Goal: Navigation & Orientation: Find specific page/section

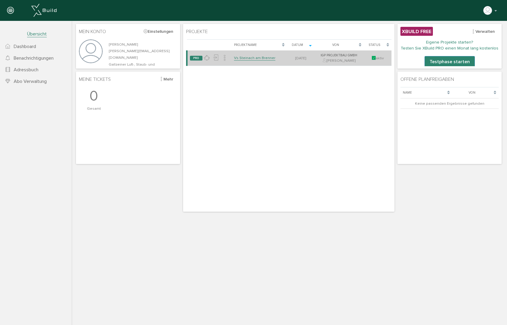
click at [244, 58] on link "Vs Steinach am Brenner" at bounding box center [254, 57] width 41 height 5
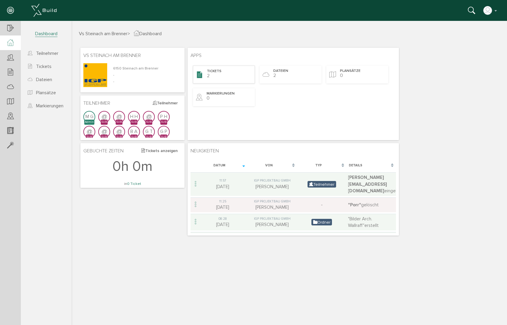
click at [220, 68] on div "Tickets 2" at bounding box center [224, 75] width 62 height 18
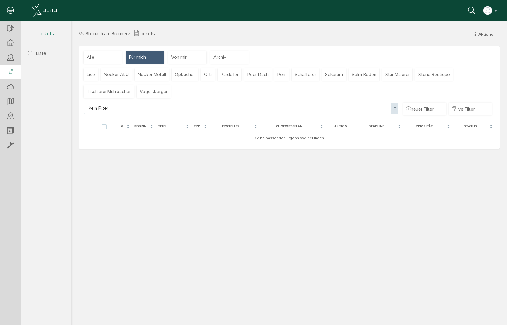
drag, startPoint x: 188, startPoint y: 78, endPoint x: 203, endPoint y: 86, distance: 17.8
click at [188, 78] on div "Opbacher" at bounding box center [185, 74] width 26 height 13
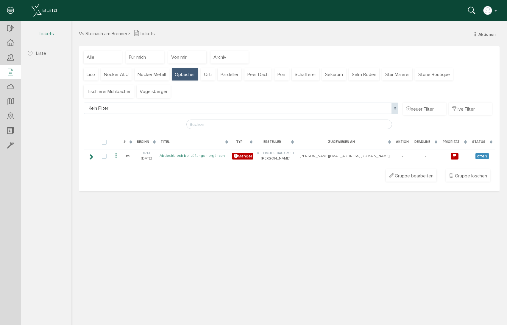
click at [98, 31] on span "Vs Steinach am Brenner" at bounding box center [103, 34] width 49 height 6
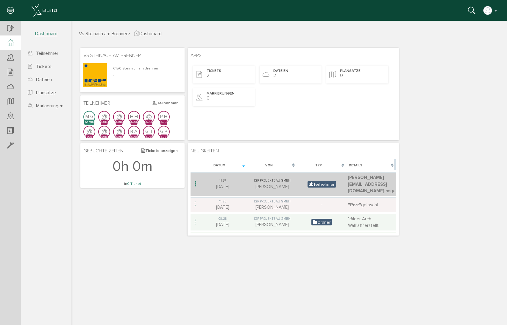
click at [265, 180] on td "IGP Projektbau GmbH [PERSON_NAME]" at bounding box center [271, 184] width 49 height 24
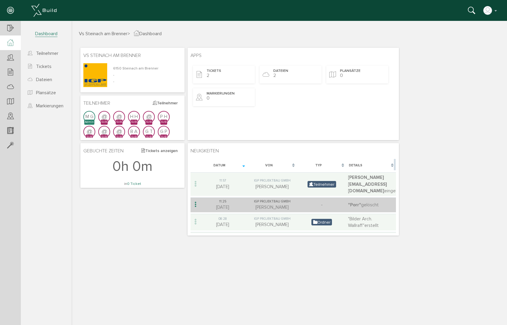
click at [283, 199] on div "IGP Projektbau GmbH" at bounding box center [272, 201] width 46 height 5
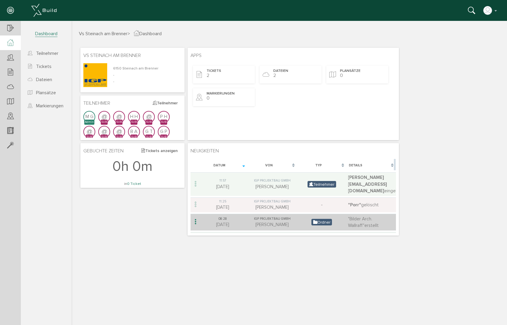
click at [277, 216] on div "IGP Projektbau GmbH" at bounding box center [272, 218] width 46 height 5
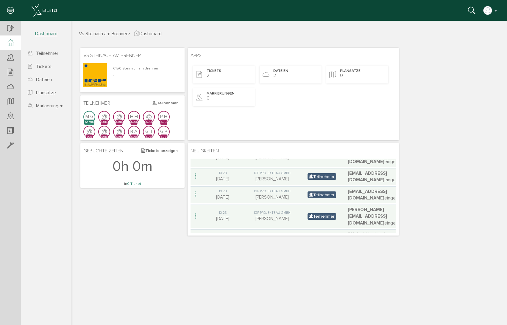
click at [105, 35] on span "Vs Steinach am Brenner" at bounding box center [103, 34] width 49 height 6
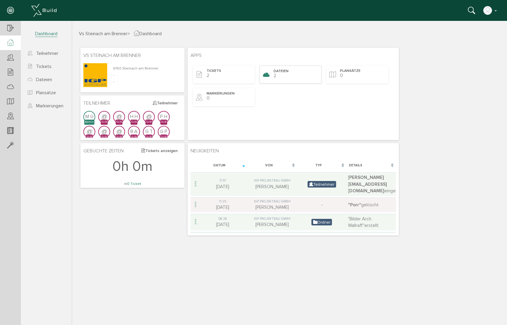
click at [290, 77] on div "Dateien 2" at bounding box center [291, 75] width 62 height 18
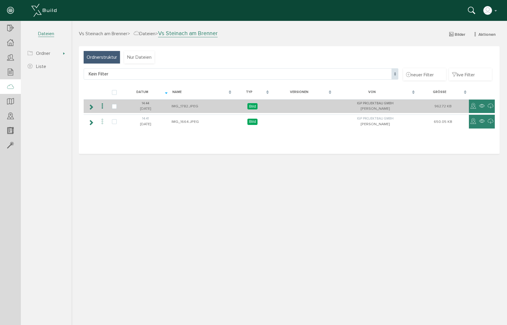
click at [174, 102] on td "IMG_1782.JPEG" at bounding box center [202, 106] width 64 height 14
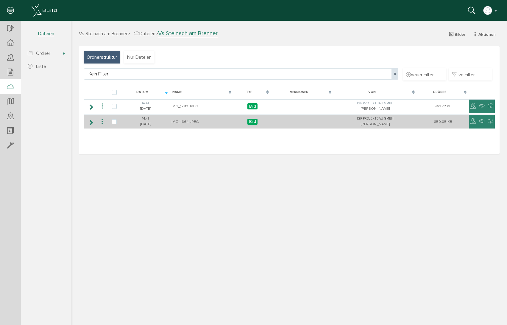
click at [172, 119] on td "IMG_1664.JPEG" at bounding box center [202, 121] width 64 height 14
click at [476, 120] on icon at bounding box center [473, 121] width 6 height 7
